Goal: Task Accomplishment & Management: Use online tool/utility

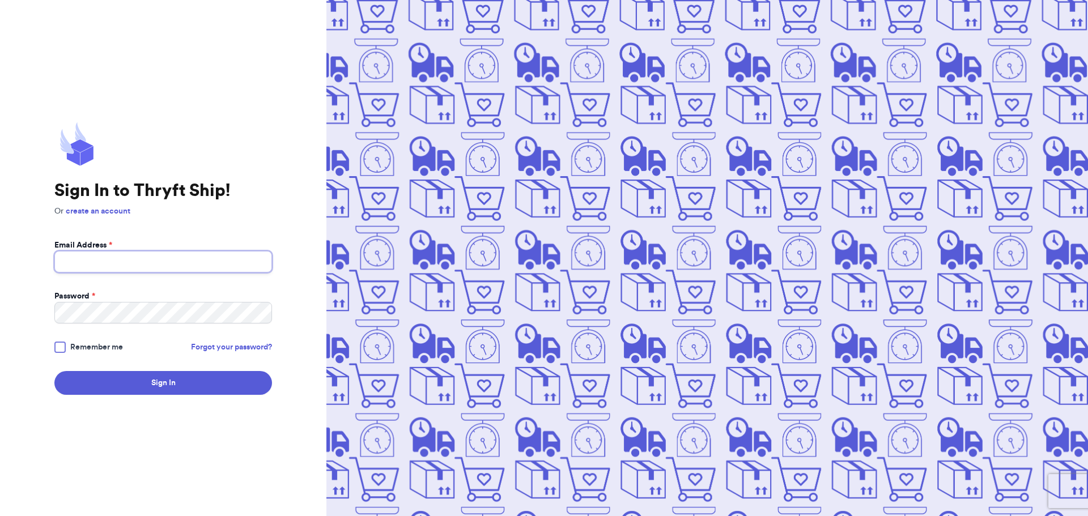
click at [157, 257] on input "Email Address *" at bounding box center [163, 262] width 218 height 22
type input "bitner.vm@gmail.com"
click at [54, 371] on button "Sign In" at bounding box center [163, 383] width 218 height 24
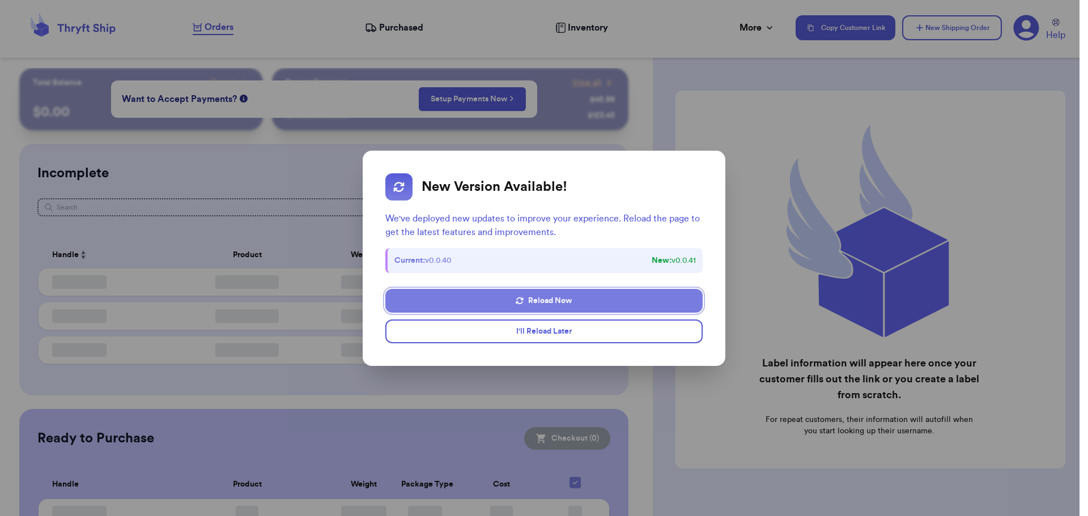
click at [562, 292] on button "Reload Now" at bounding box center [543, 301] width 317 height 24
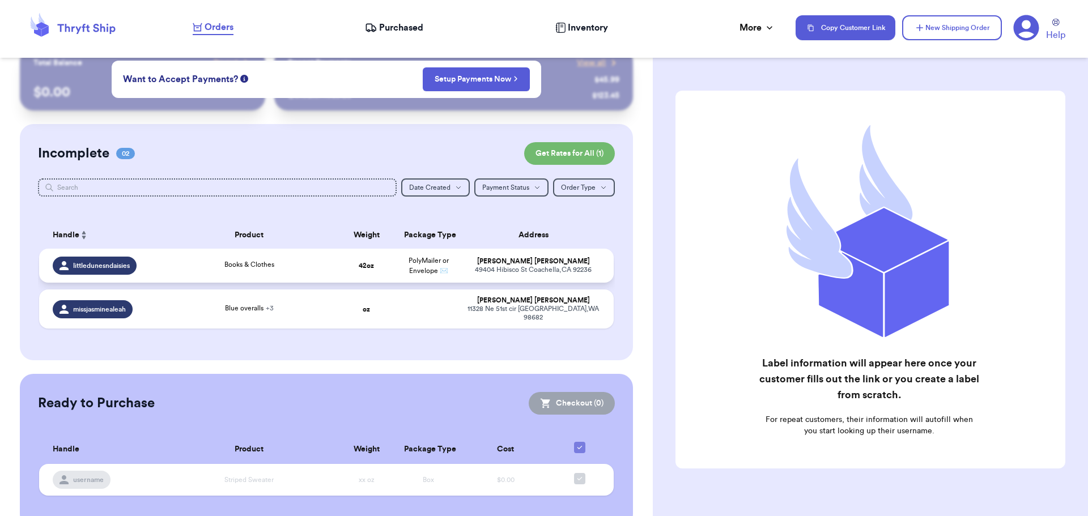
scroll to position [20, 0]
click at [460, 267] on td "[PERSON_NAME] [STREET_ADDRESS]" at bounding box center [537, 265] width 155 height 34
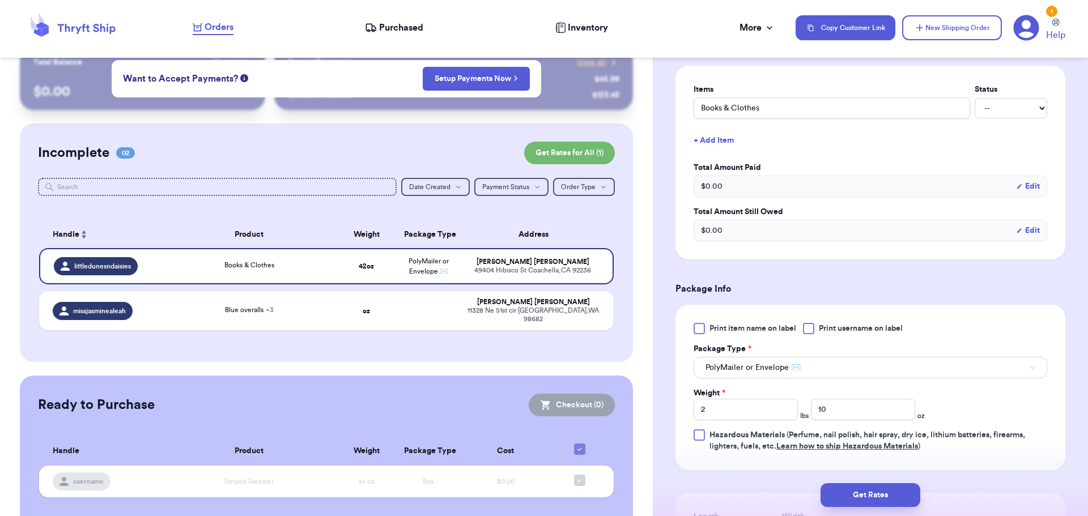
scroll to position [264, 0]
click at [767, 94] on label "Items" at bounding box center [832, 88] width 277 height 11
drag, startPoint x: 765, startPoint y: 100, endPoint x: 725, endPoint y: 108, distance: 40.4
click at [725, 108] on input "Books & Clothes" at bounding box center [832, 107] width 277 height 22
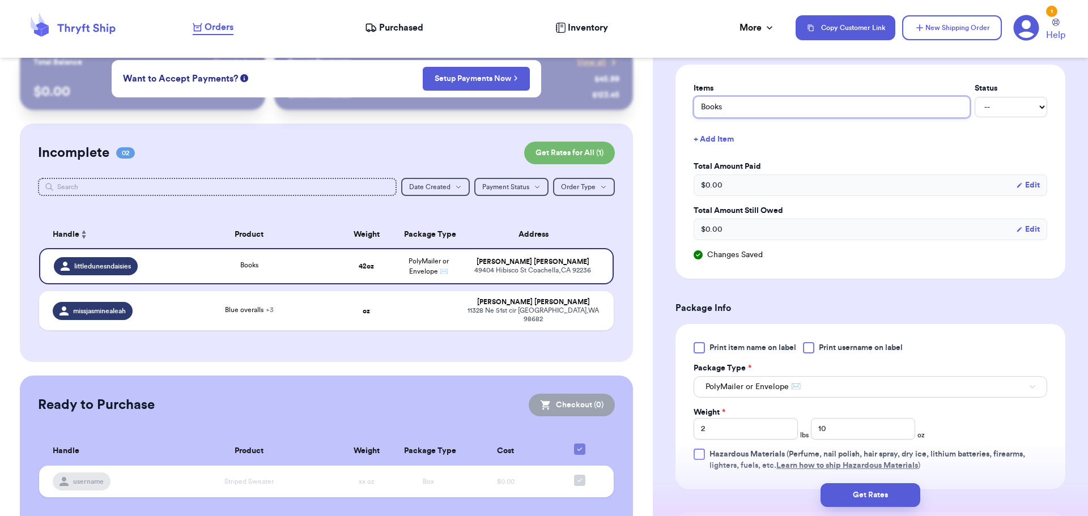
type input "Books"
click at [854, 430] on input "10" at bounding box center [863, 429] width 104 height 22
type input "1"
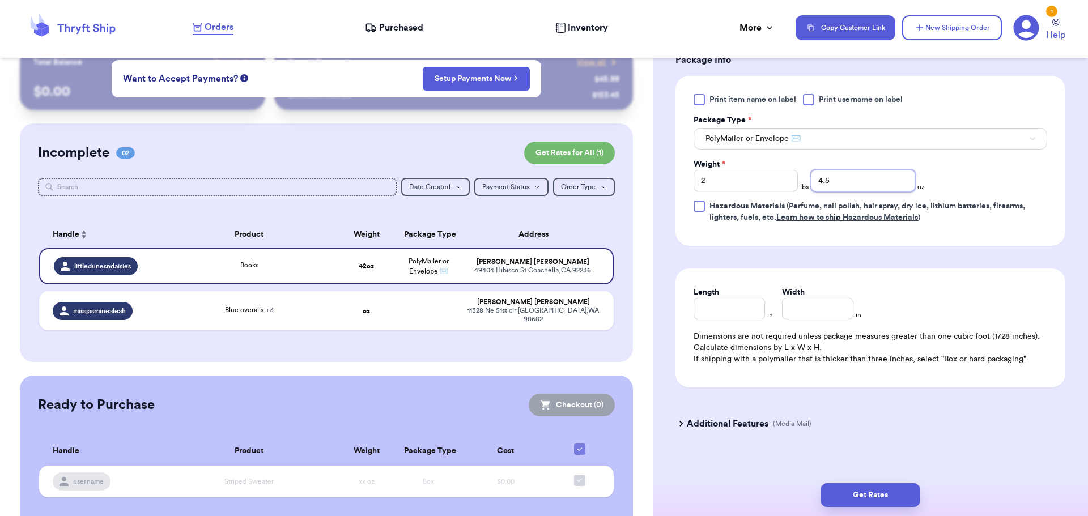
scroll to position [513, 0]
type input "4.5"
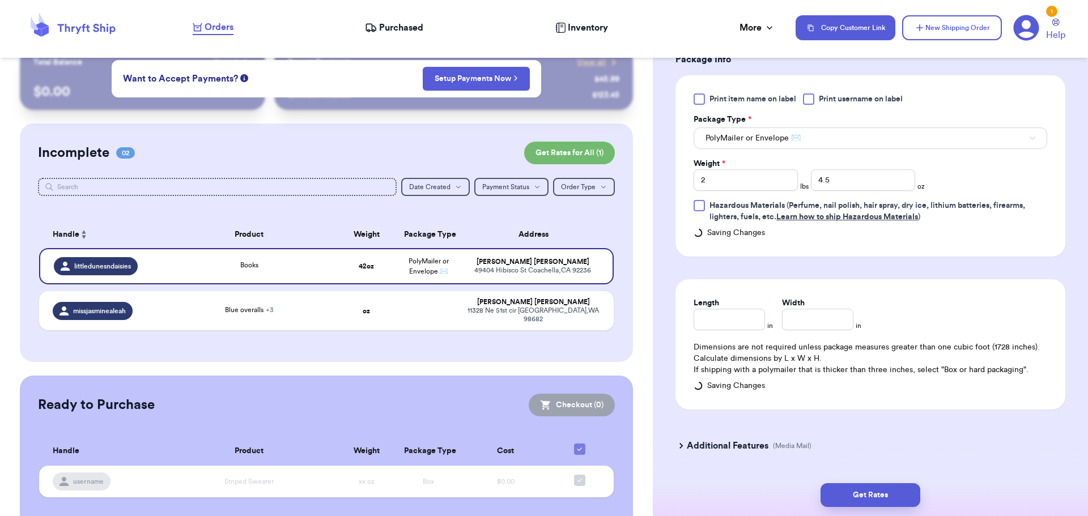
click at [737, 420] on form "Shipping Information Delete Label Customer Info Order created: [DATE] 09:02 PM …" at bounding box center [871, 23] width 390 height 891
click at [698, 445] on h3 "Additional Features" at bounding box center [728, 446] width 82 height 14
click at [688, 487] on div "Get Rates" at bounding box center [870, 496] width 417 height 24
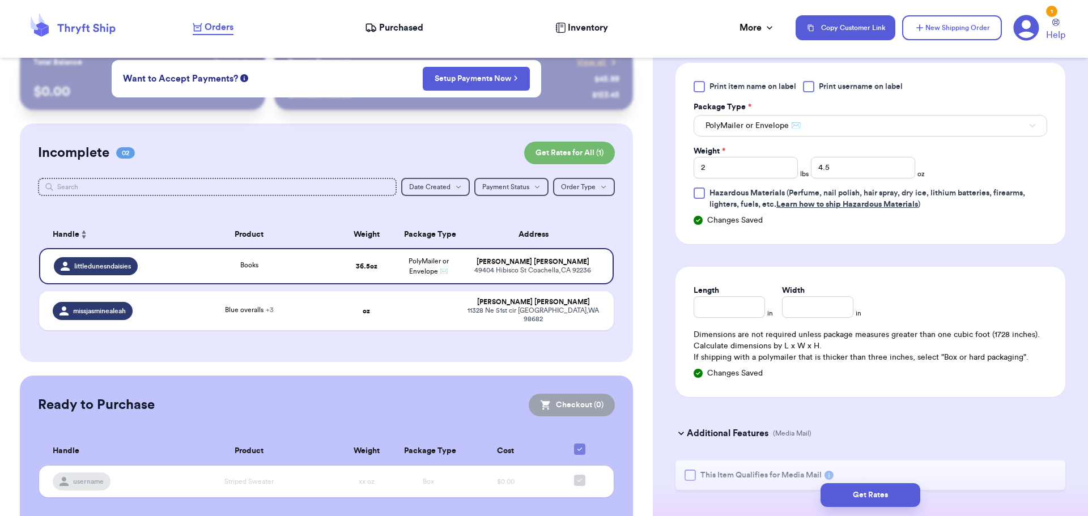
scroll to position [570, 0]
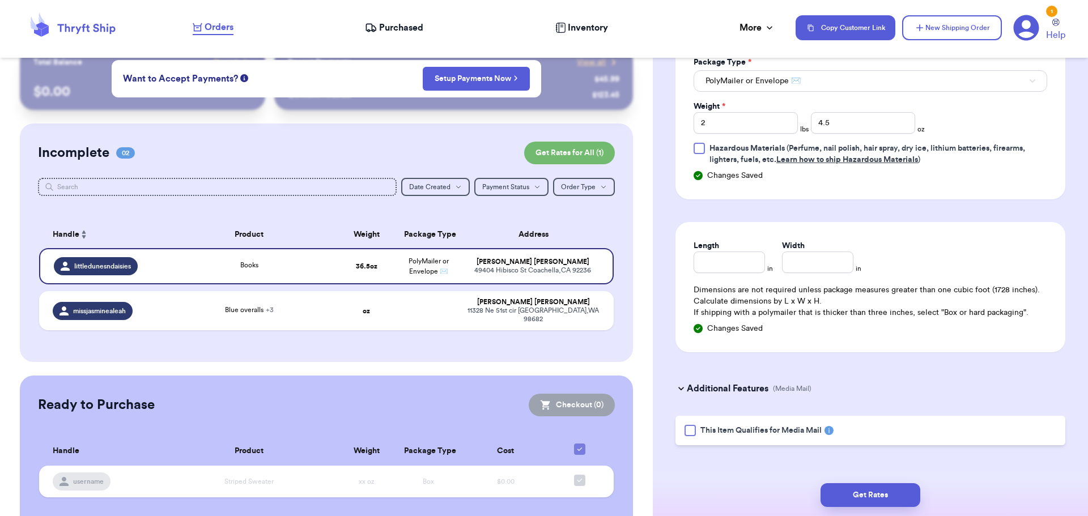
click at [686, 426] on div at bounding box center [690, 430] width 11 height 11
click at [0, 0] on input "This Item Qualifies for Media Mail" at bounding box center [0, 0] width 0 height 0
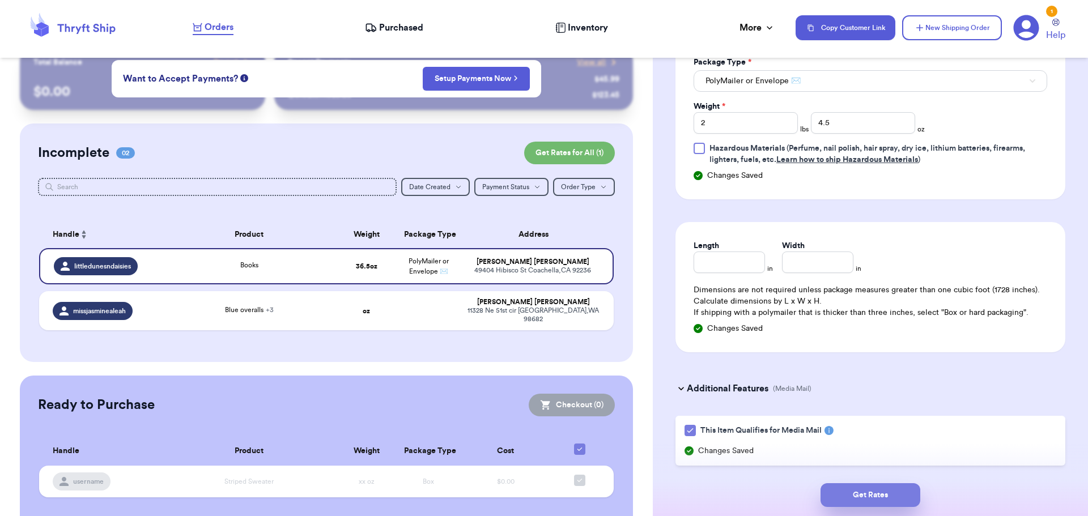
click at [862, 495] on button "Get Rates" at bounding box center [871, 496] width 100 height 24
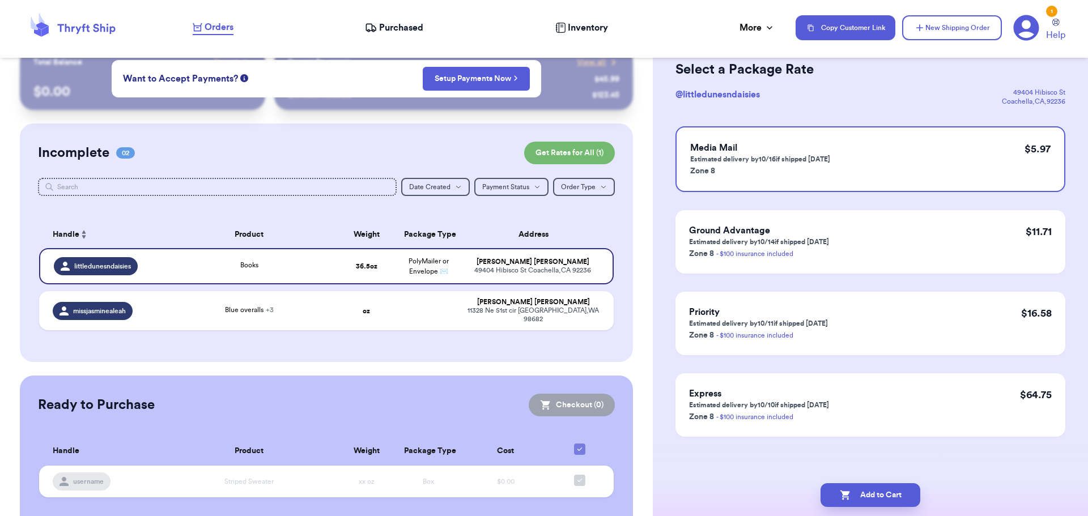
scroll to position [0, 0]
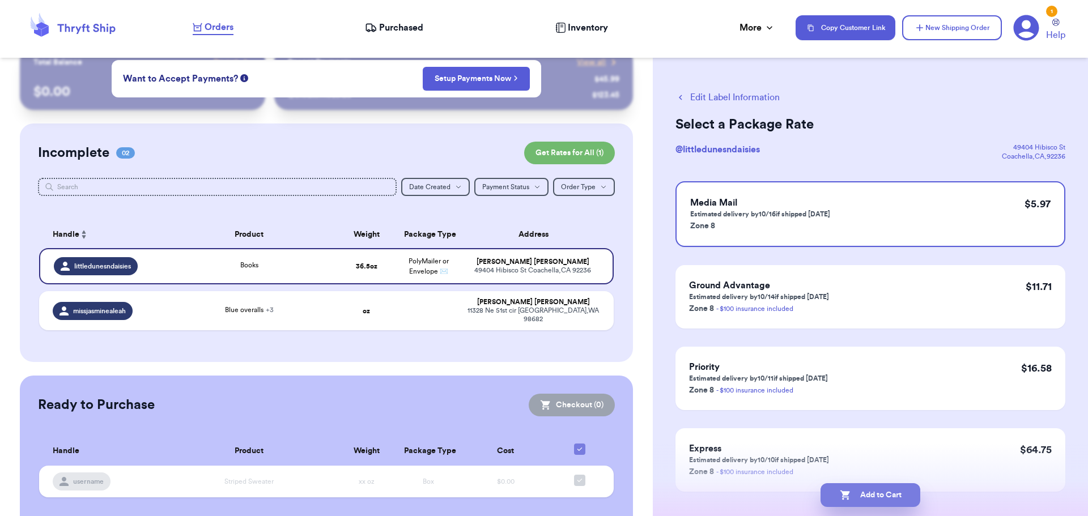
click at [897, 507] on button "Add to Cart" at bounding box center [871, 496] width 100 height 24
checkbox input "true"
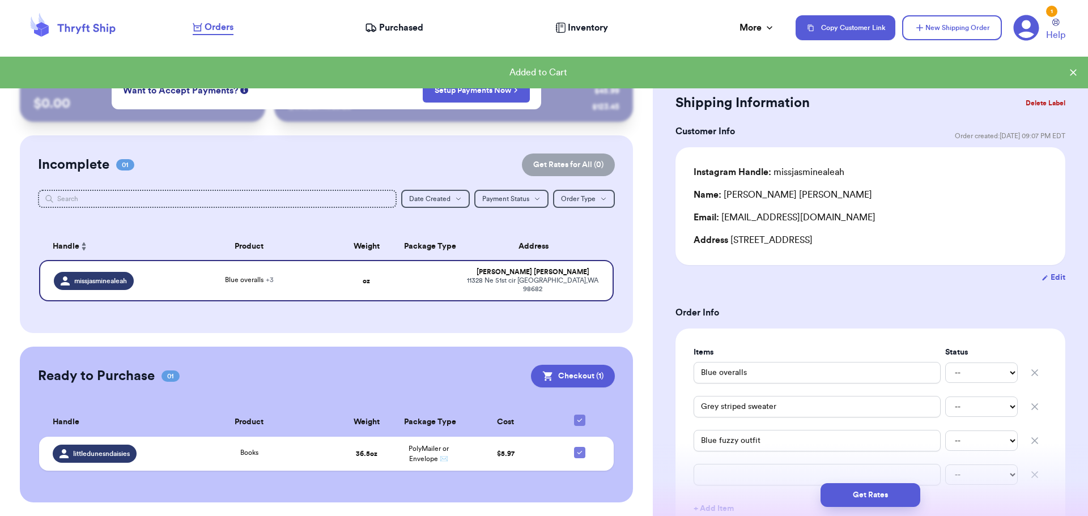
scroll to position [1, 0]
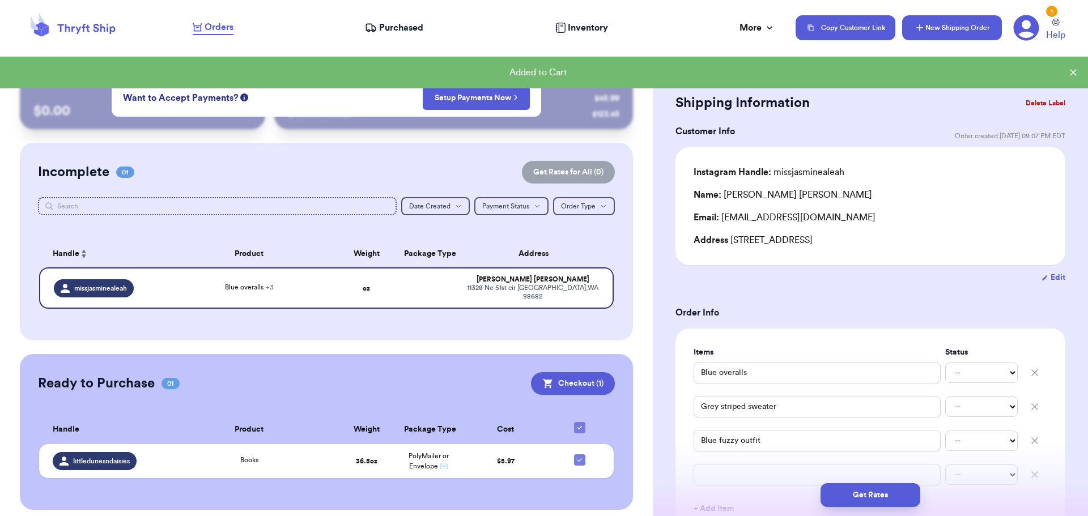
click at [956, 31] on button "New Shipping Order" at bounding box center [952, 27] width 100 height 25
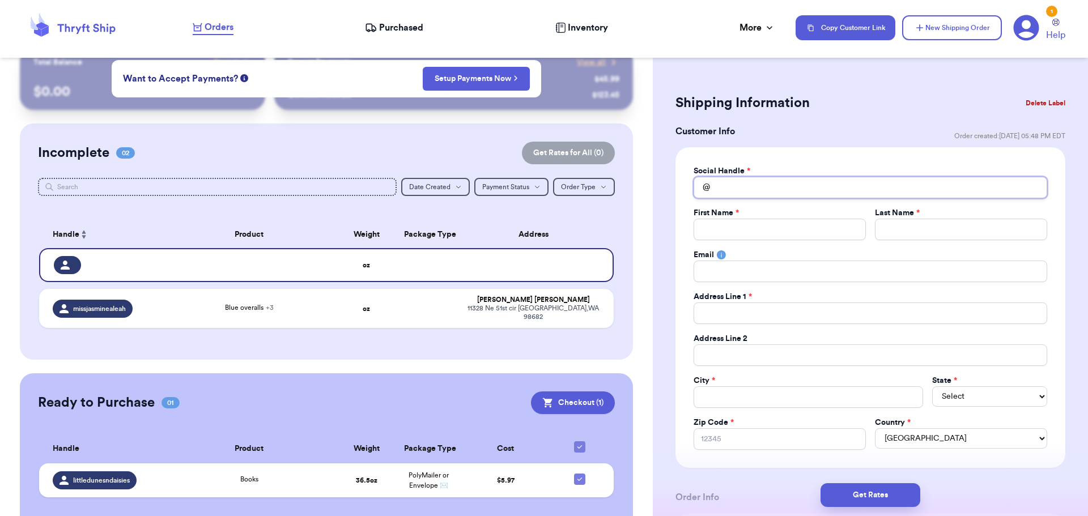
click at [723, 185] on input "Total Amount Paid" at bounding box center [871, 188] width 354 height 22
type input "l"
type input "li"
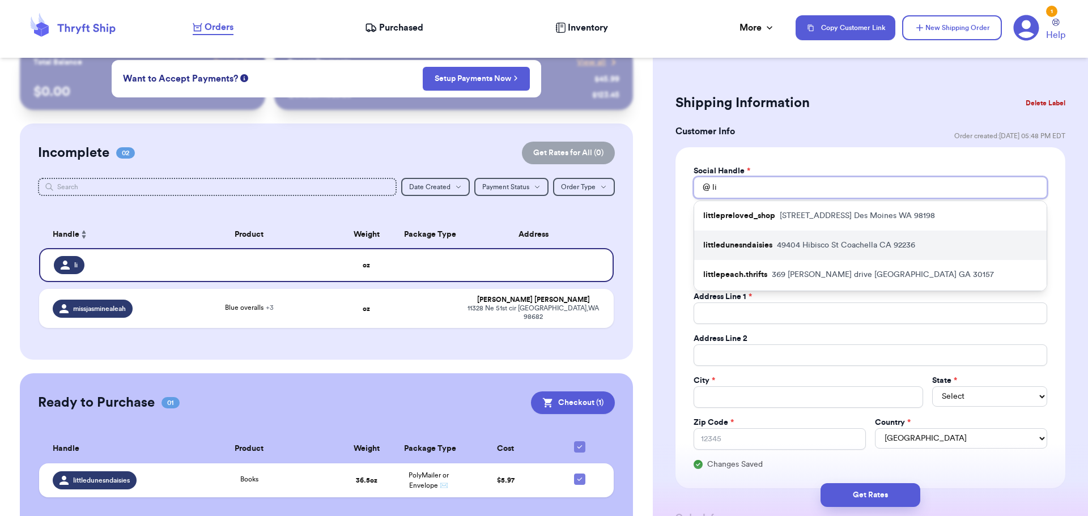
type input "li"
click at [787, 244] on p "[STREET_ADDRESS]" at bounding box center [846, 245] width 138 height 11
type input "littledunesndaisies"
type input "[PERSON_NAME]"
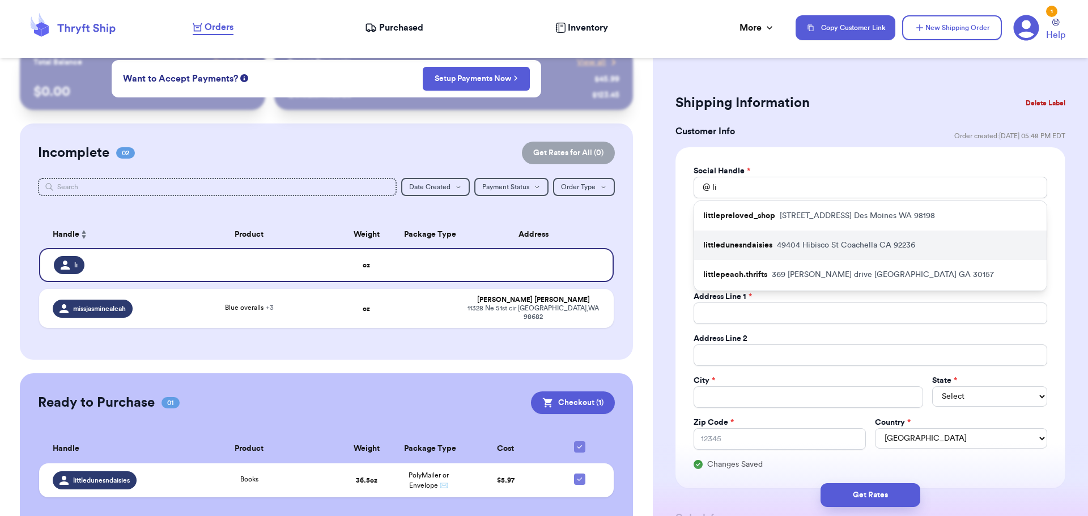
type input "[EMAIL_ADDRESS][DOMAIN_NAME]"
type input "49404 Hibisco St"
type input "Coachella"
select select "CA"
type input "92236"
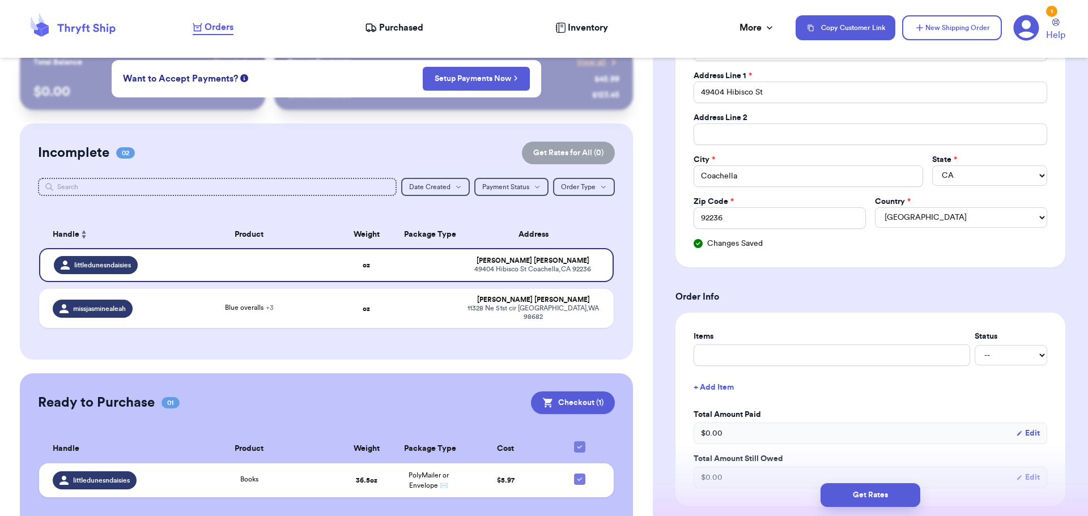
scroll to position [223, 0]
click at [747, 356] on input "text" at bounding box center [832, 354] width 277 height 22
type input "C"
type input "Cl"
type input "Clo"
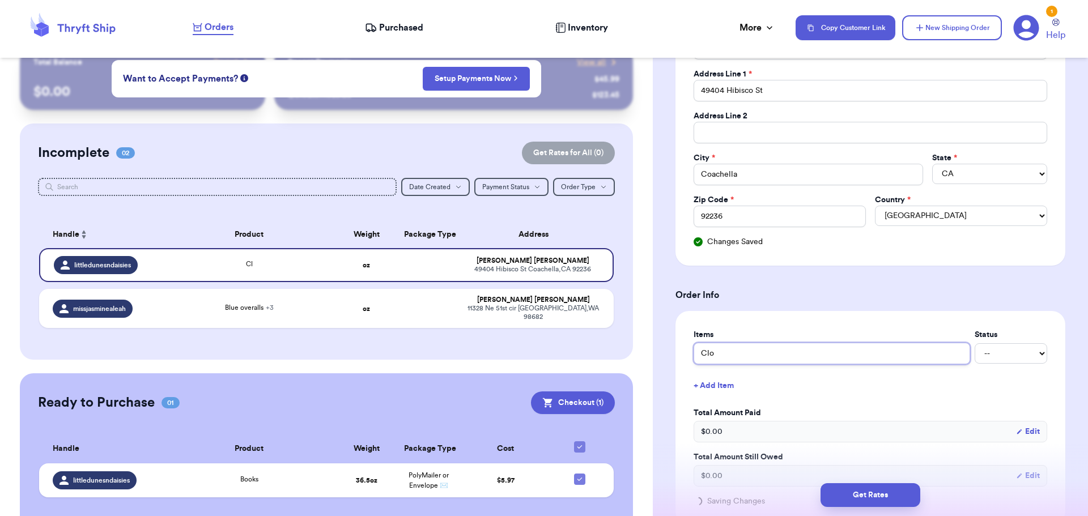
type input "Clot"
type input "Cloth"
type input "Clothe"
type input "Clothes"
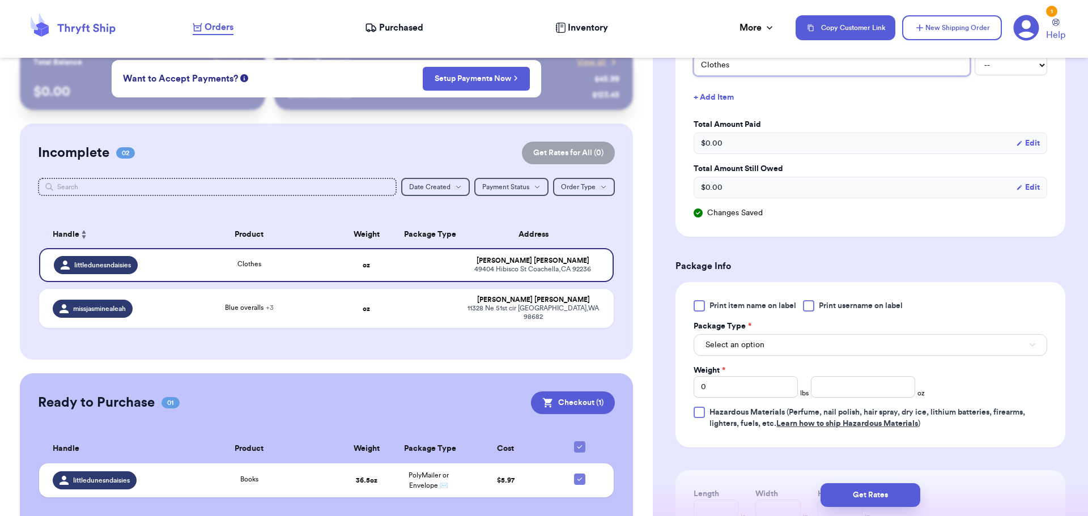
scroll to position [512, 0]
type input "Clothes"
click at [811, 381] on input "number" at bounding box center [863, 386] width 104 height 22
type input "6.8"
click at [883, 497] on button "Get Rates" at bounding box center [871, 496] width 100 height 24
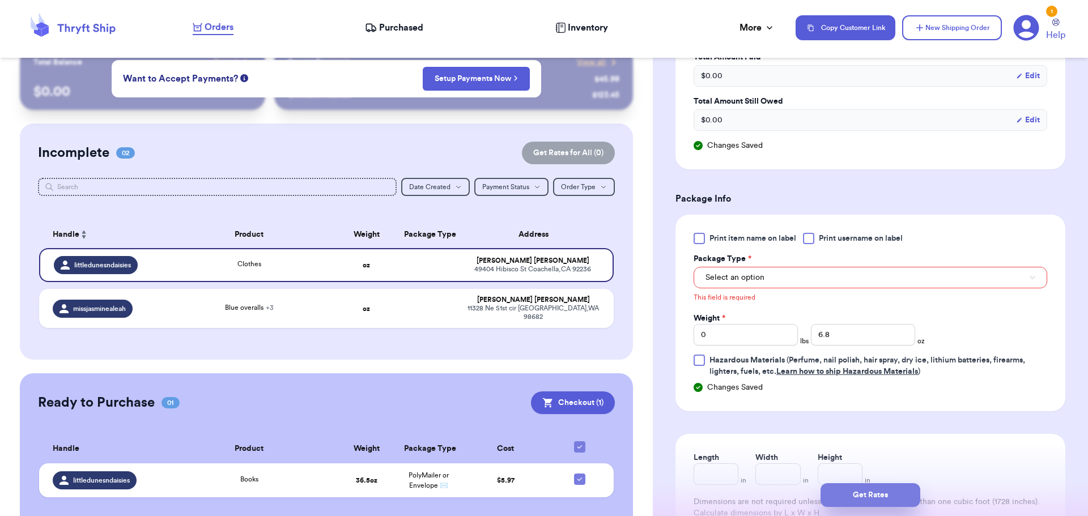
scroll to position [394, 0]
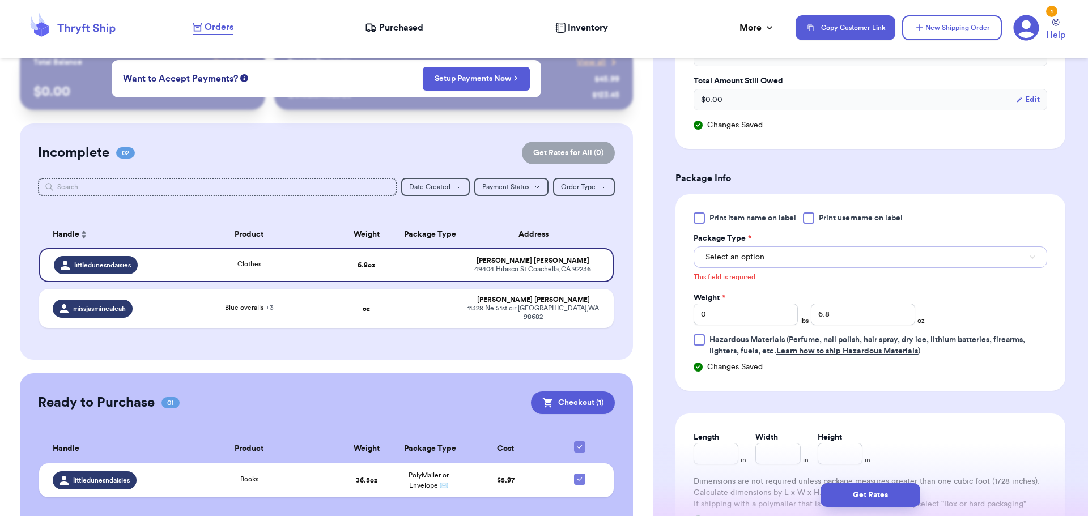
click at [790, 264] on button "Select an option" at bounding box center [871, 258] width 354 height 22
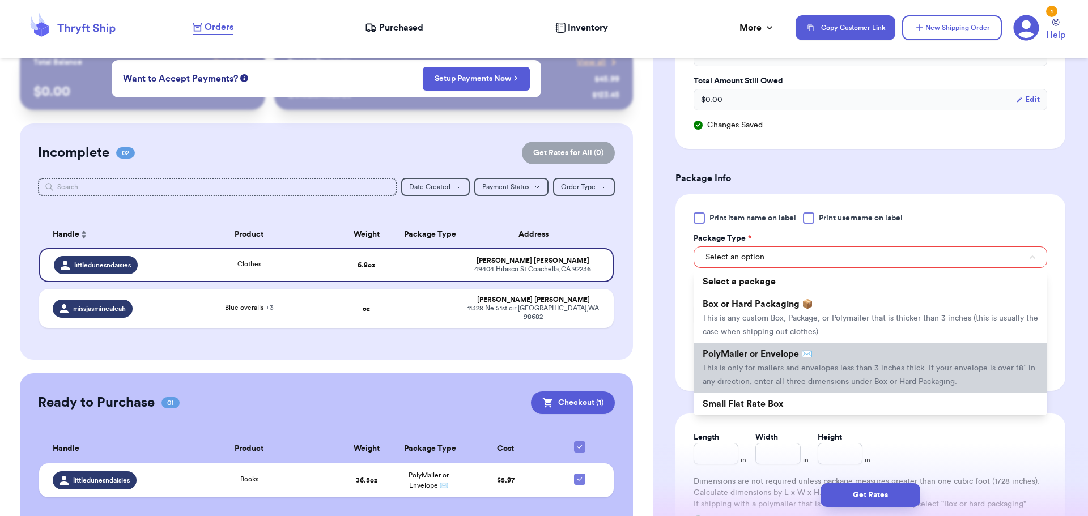
click at [762, 367] on span "This is only for mailers and envelopes less than 3 inches thick. If your envelo…" at bounding box center [869, 375] width 333 height 22
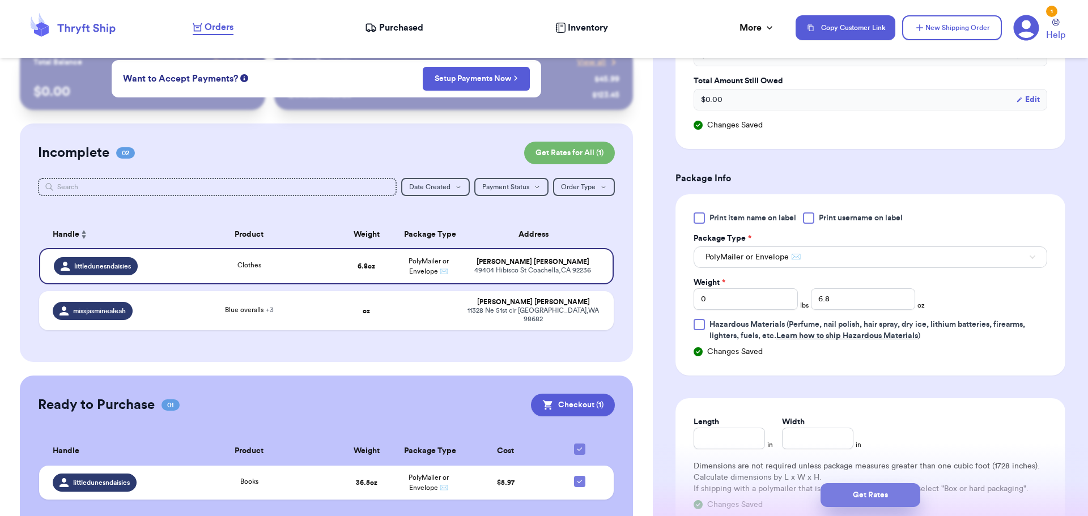
click at [887, 497] on button "Get Rates" at bounding box center [871, 496] width 100 height 24
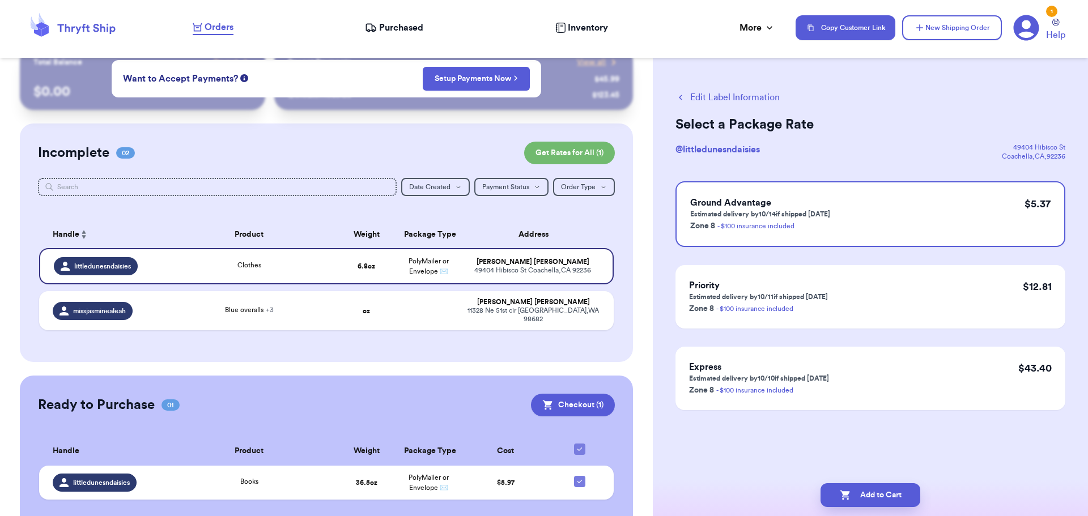
scroll to position [0, 0]
click at [887, 497] on button "Add to Cart" at bounding box center [871, 496] width 100 height 24
checkbox input "true"
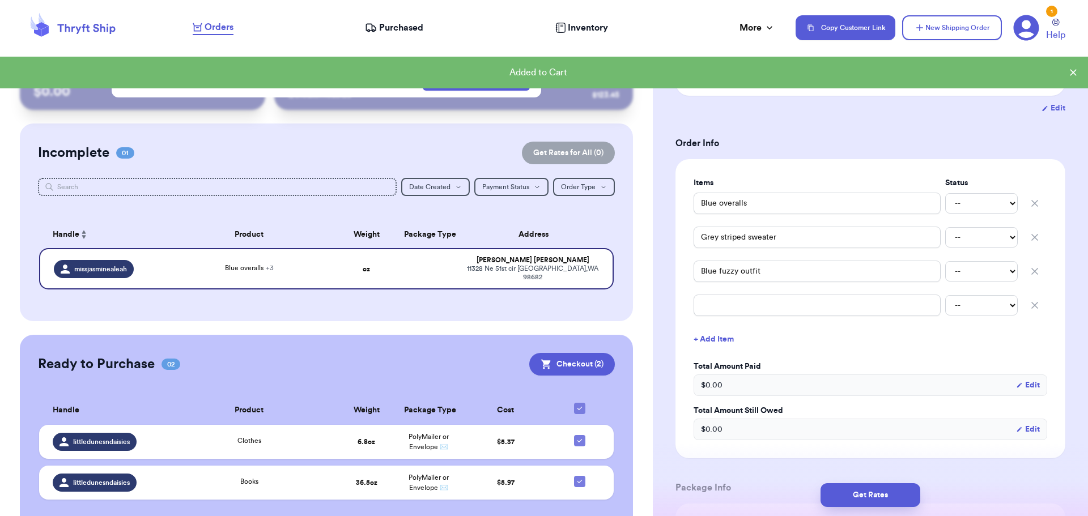
scroll to position [170, 0]
